Goal: Information Seeking & Learning: Learn about a topic

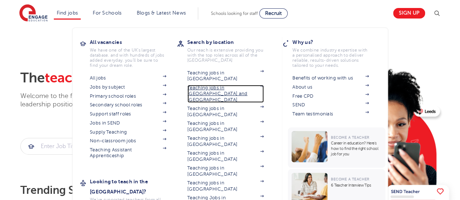
click at [208, 85] on link "Teaching jobs in [GEOGRAPHIC_DATA] and [GEOGRAPHIC_DATA]" at bounding box center [225, 94] width 76 height 18
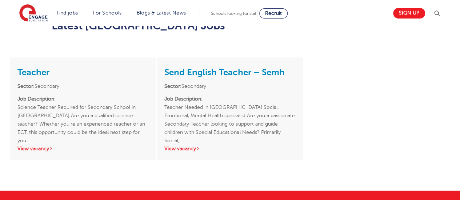
scroll to position [624, 0]
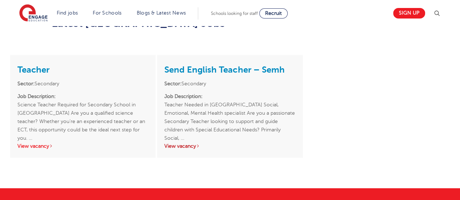
click at [185, 143] on link "View vacancy" at bounding box center [182, 145] width 36 height 5
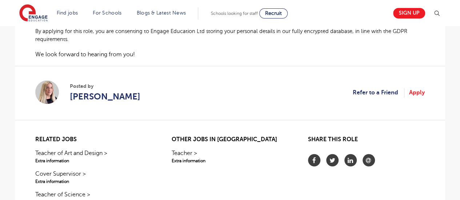
scroll to position [580, 0]
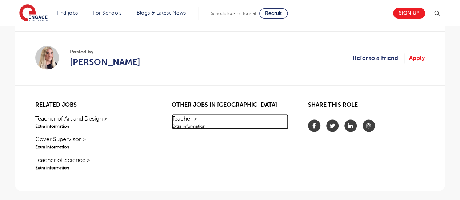
click at [196, 126] on span "Extra information" at bounding box center [230, 126] width 117 height 7
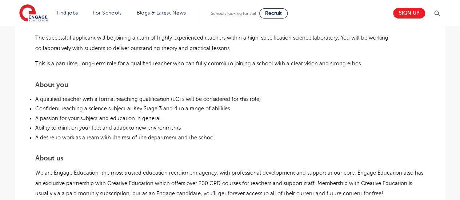
scroll to position [295, 0]
